Goal: Task Accomplishment & Management: Use online tool/utility

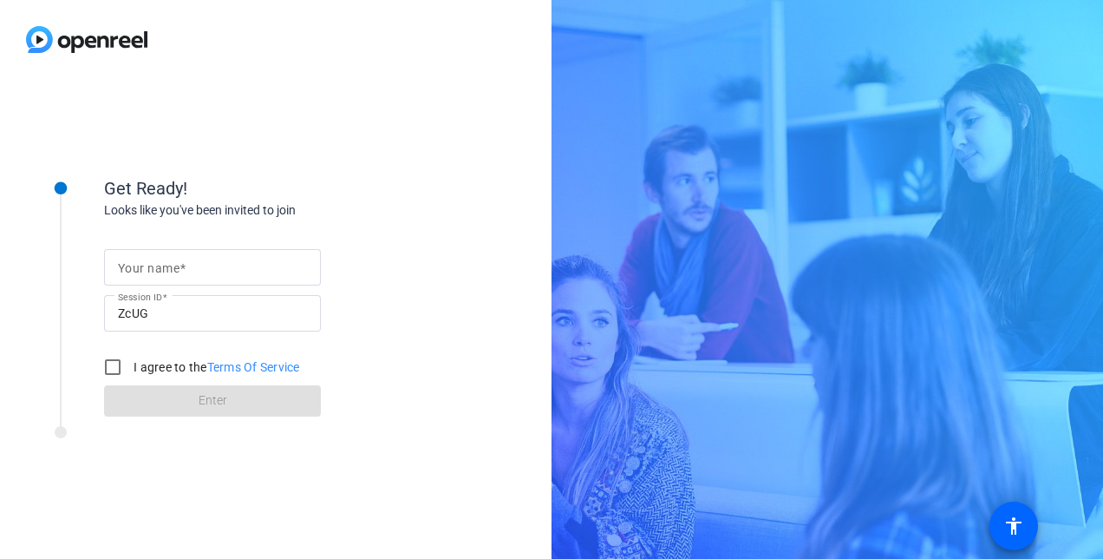
click at [201, 272] on input "Your name" at bounding box center [212, 267] width 189 height 21
type input "[PERSON_NAME]"
click at [115, 361] on input "I agree to the Terms Of Service" at bounding box center [112, 367] width 35 height 35
checkbox input "true"
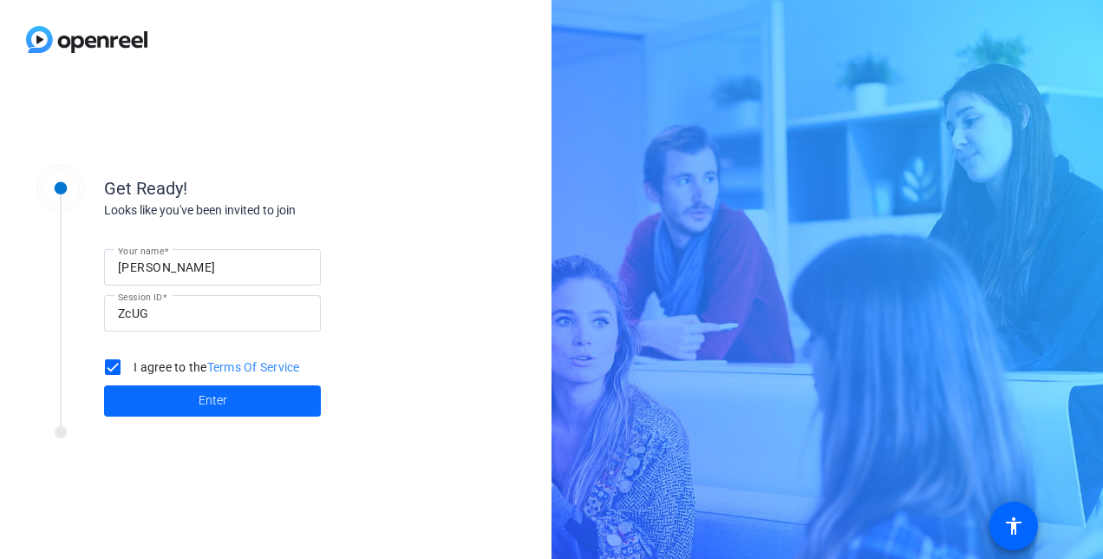
click at [179, 409] on span at bounding box center [212, 401] width 217 height 42
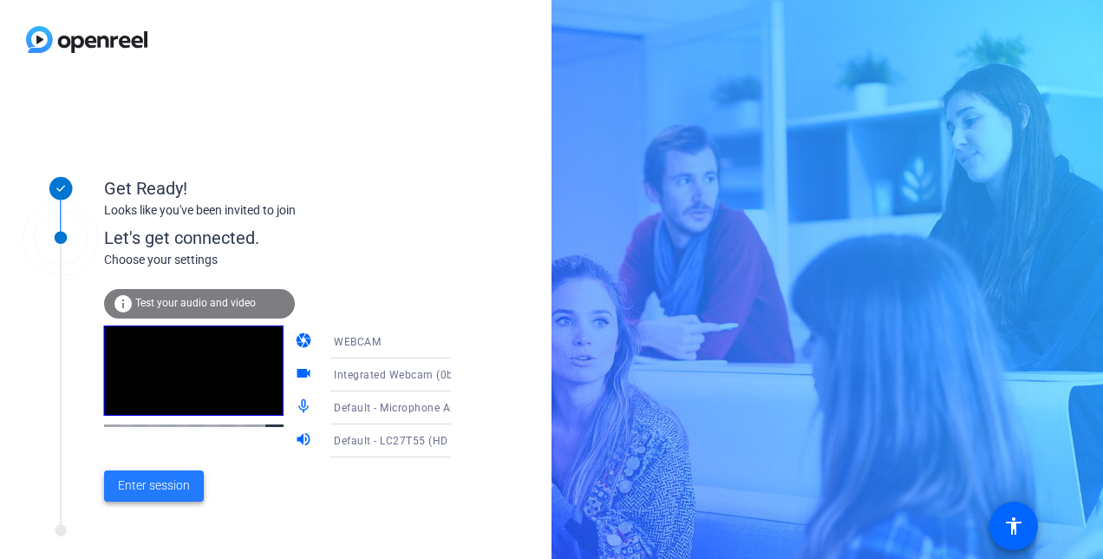
click at [172, 474] on span at bounding box center [154, 486] width 100 height 42
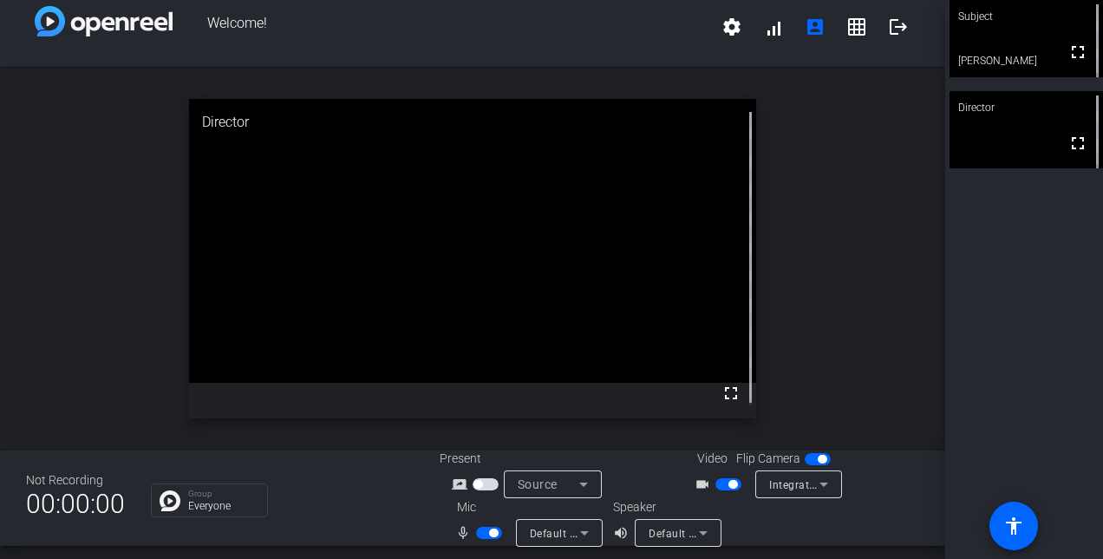
scroll to position [20, 0]
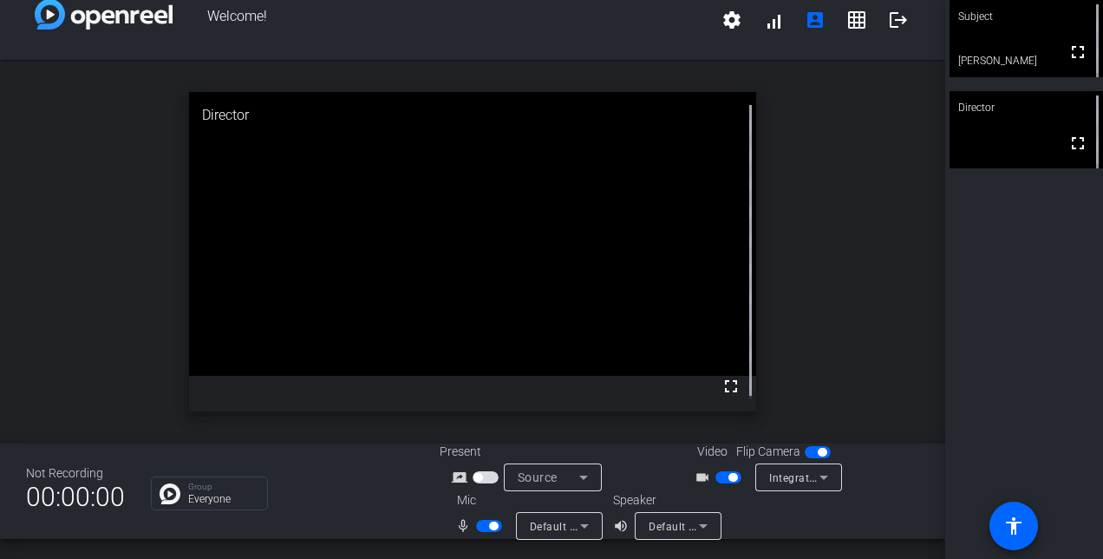
click at [668, 525] on span "Default - LC27T55 (HD Audio Driver for Display Audio)" at bounding box center [786, 526] width 275 height 14
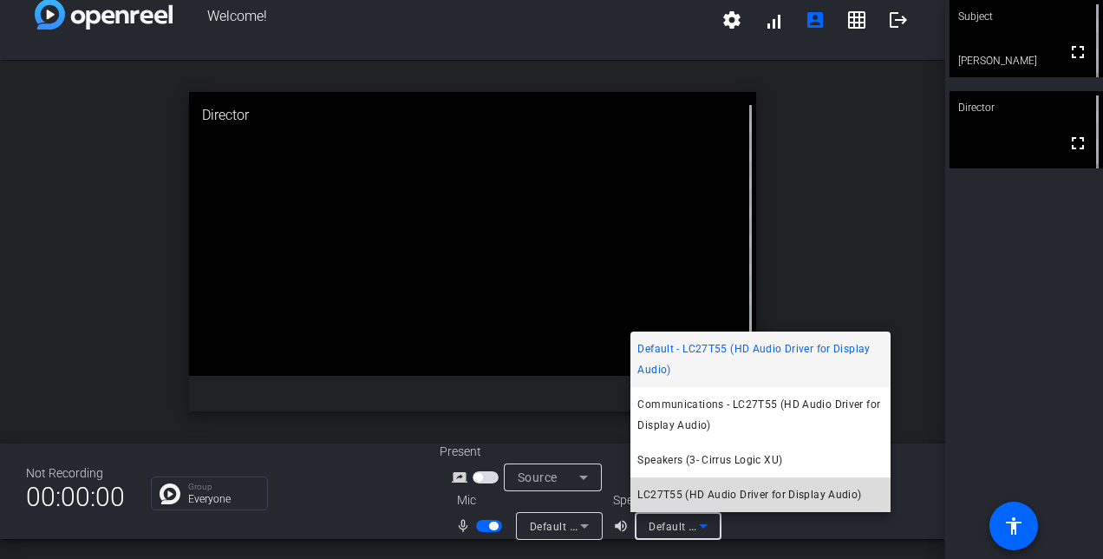
click at [694, 487] on span "LC27T55 (HD Audio Driver for Display Audio)" at bounding box center [749, 494] width 224 height 21
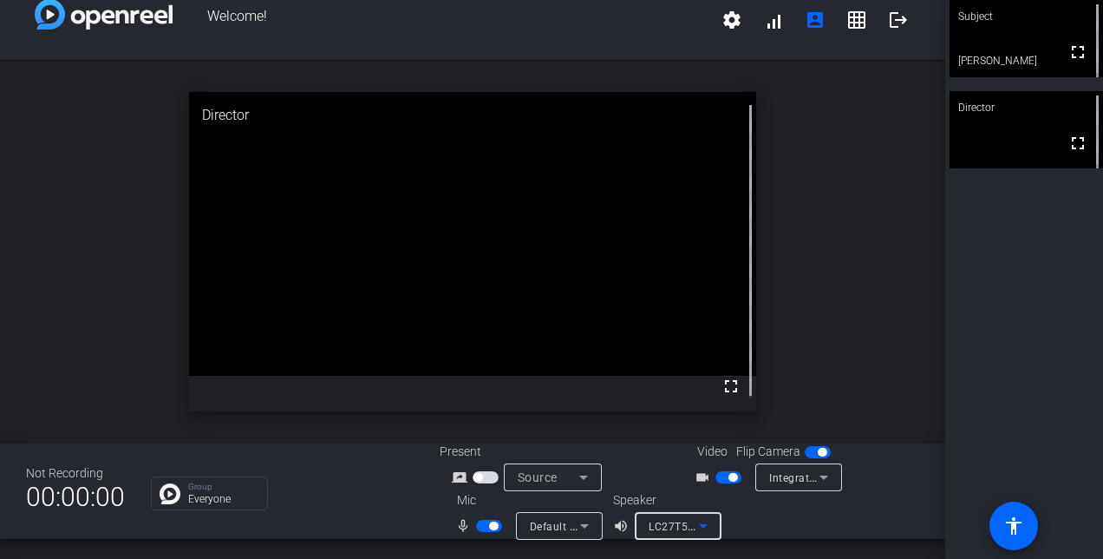
click at [676, 533] on div "LC27T55 (HD Audio Driver for Display Audio)" at bounding box center [674, 526] width 50 height 22
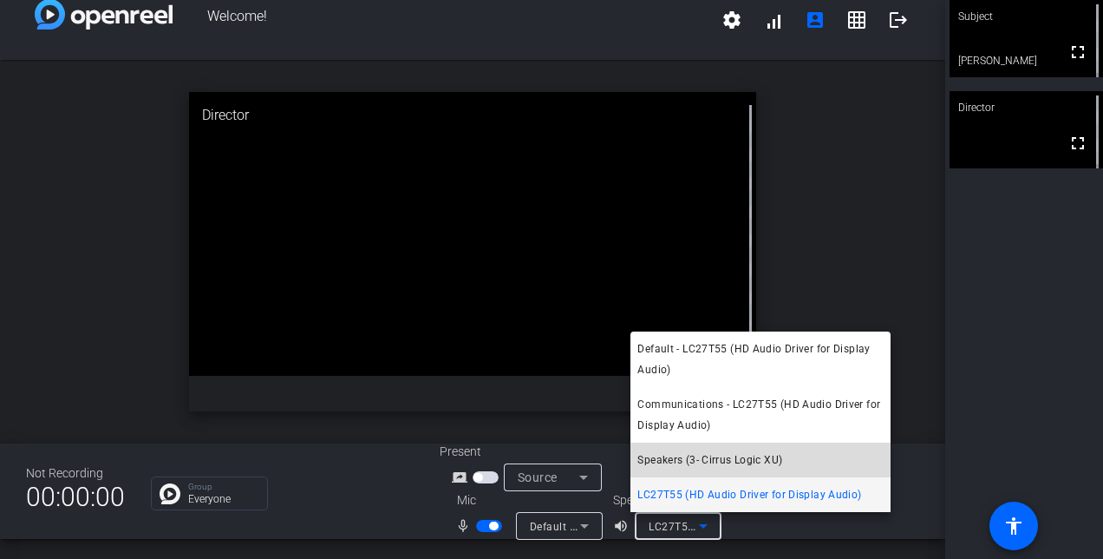
click at [696, 474] on mat-option "Speakers (3- Cirrus Logic XU)" at bounding box center [761, 459] width 260 height 35
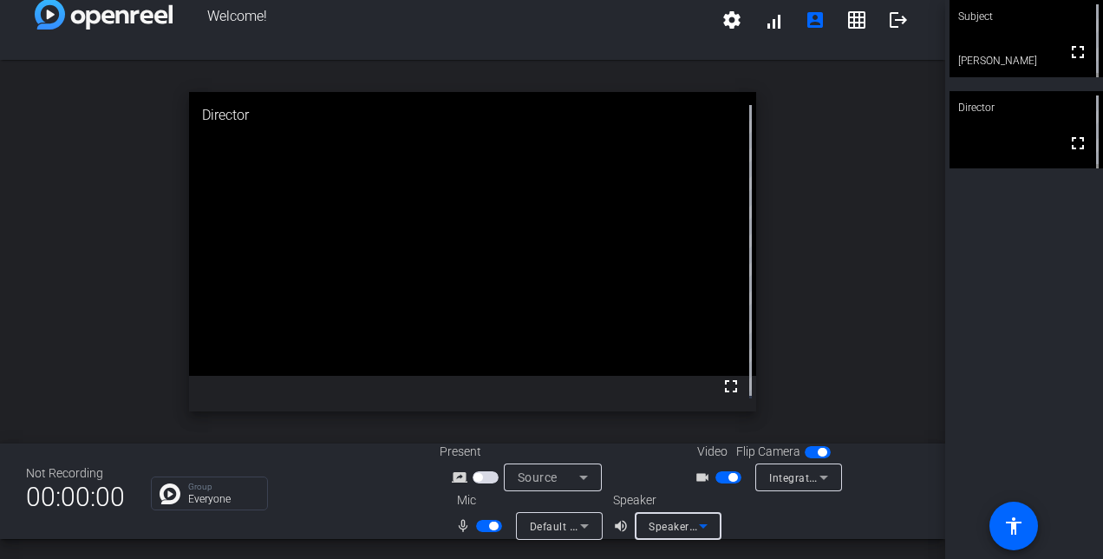
click at [703, 533] on icon at bounding box center [703, 525] width 21 height 21
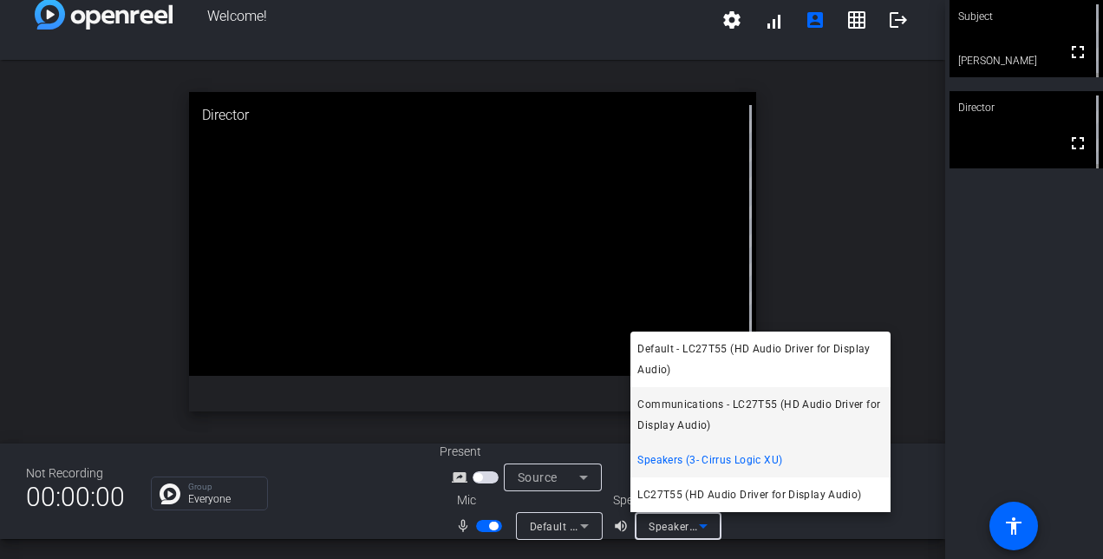
click at [681, 425] on span "Communications - LC27T55 (HD Audio Driver for Display Audio)" at bounding box center [760, 415] width 246 height 42
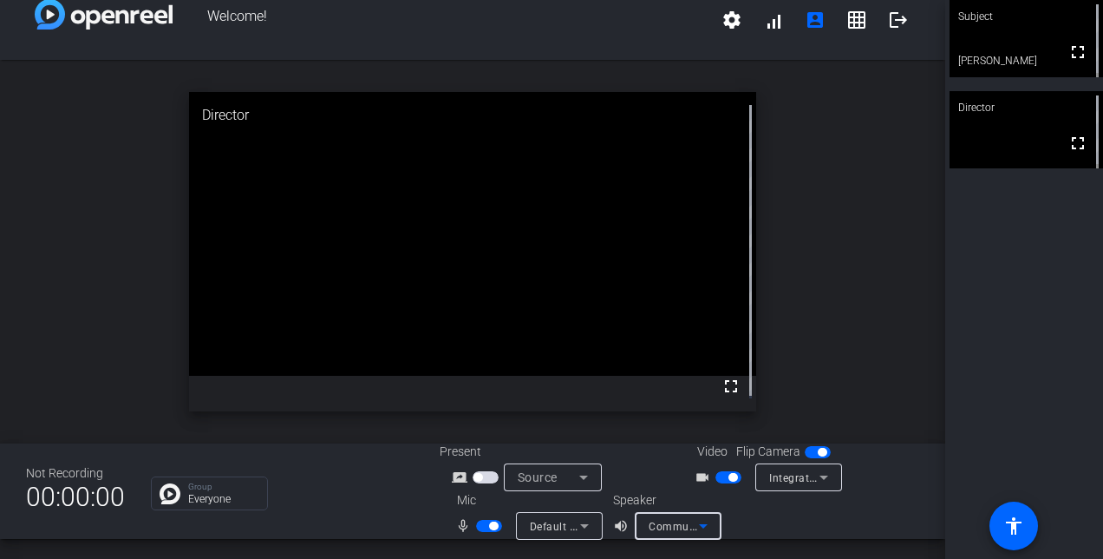
click at [697, 520] on icon at bounding box center [703, 525] width 21 height 21
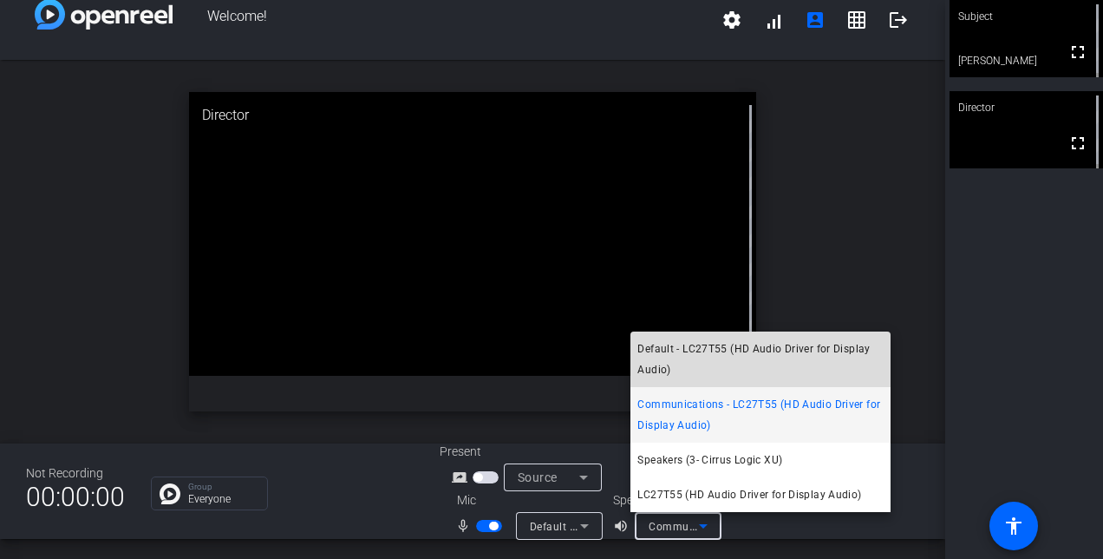
click at [704, 372] on span "Default - LC27T55 (HD Audio Driver for Display Audio)" at bounding box center [760, 359] width 246 height 42
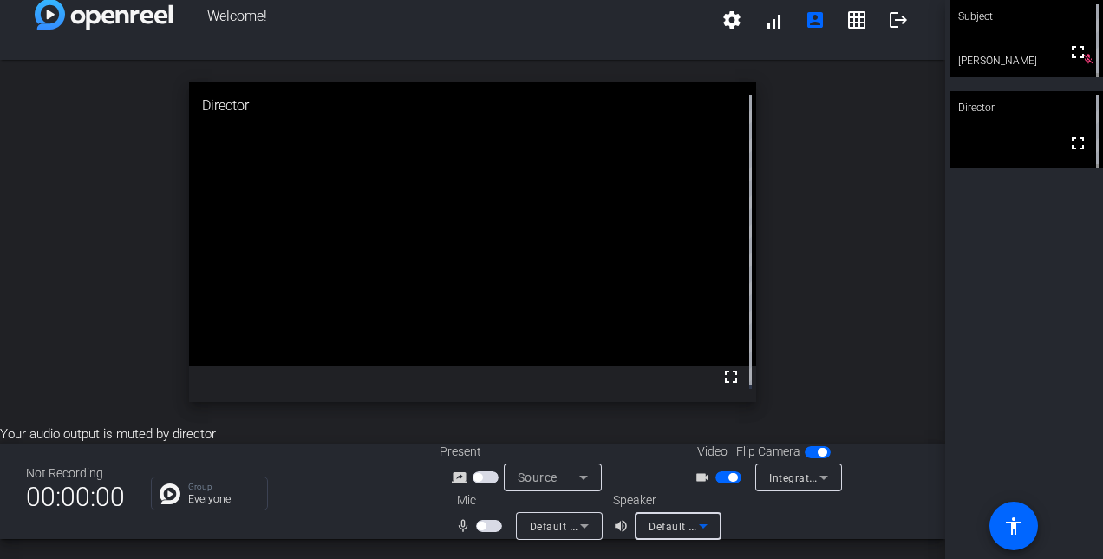
click at [484, 522] on span "button" at bounding box center [489, 526] width 26 height 12
click at [490, 525] on span "button" at bounding box center [493, 525] width 9 height 9
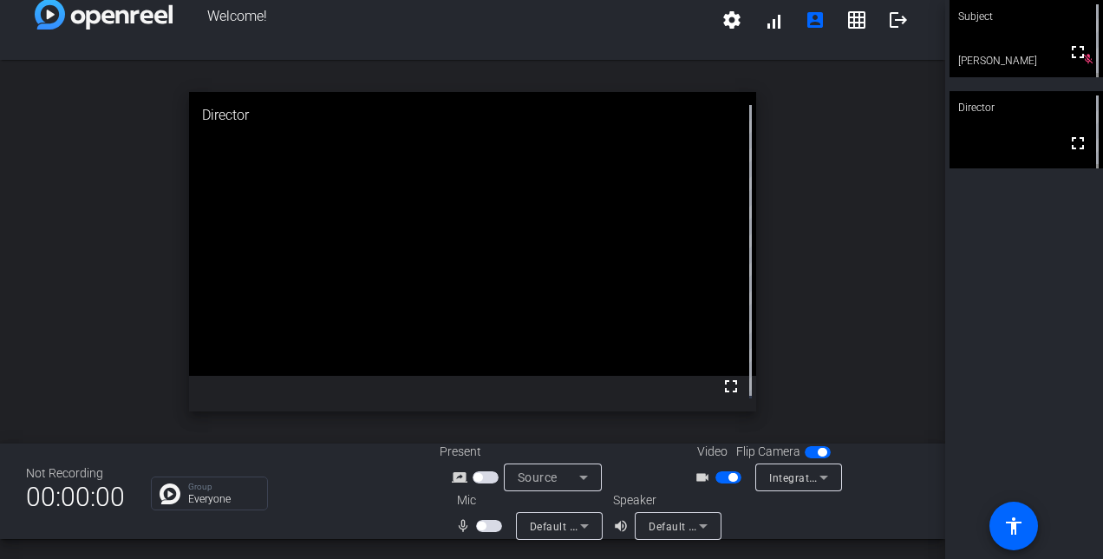
click at [482, 527] on span "button" at bounding box center [489, 526] width 26 height 12
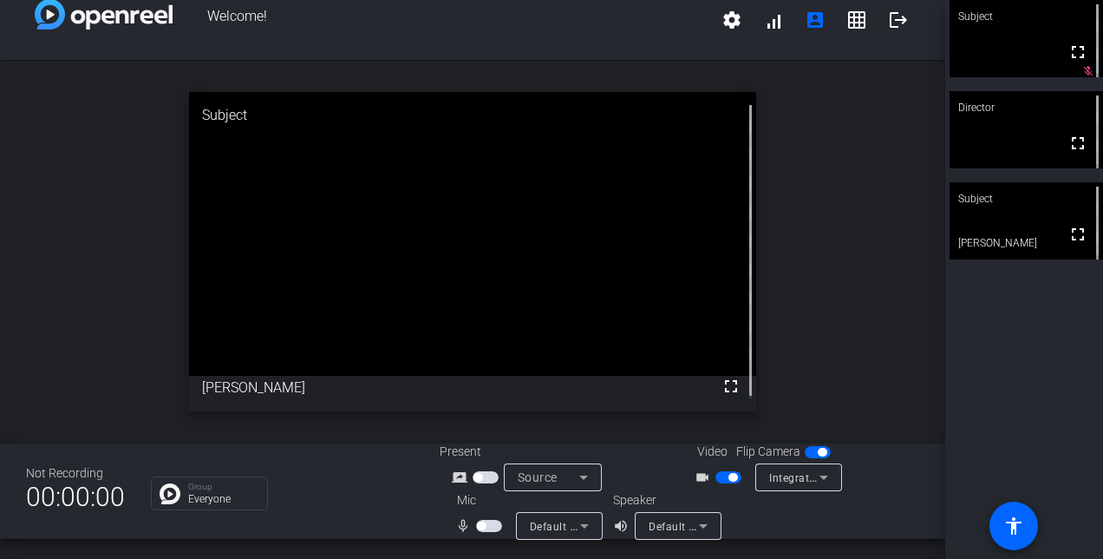
click at [618, 526] on mat-icon "volume_up" at bounding box center [623, 525] width 21 height 21
